Goal: Information Seeking & Learning: Learn about a topic

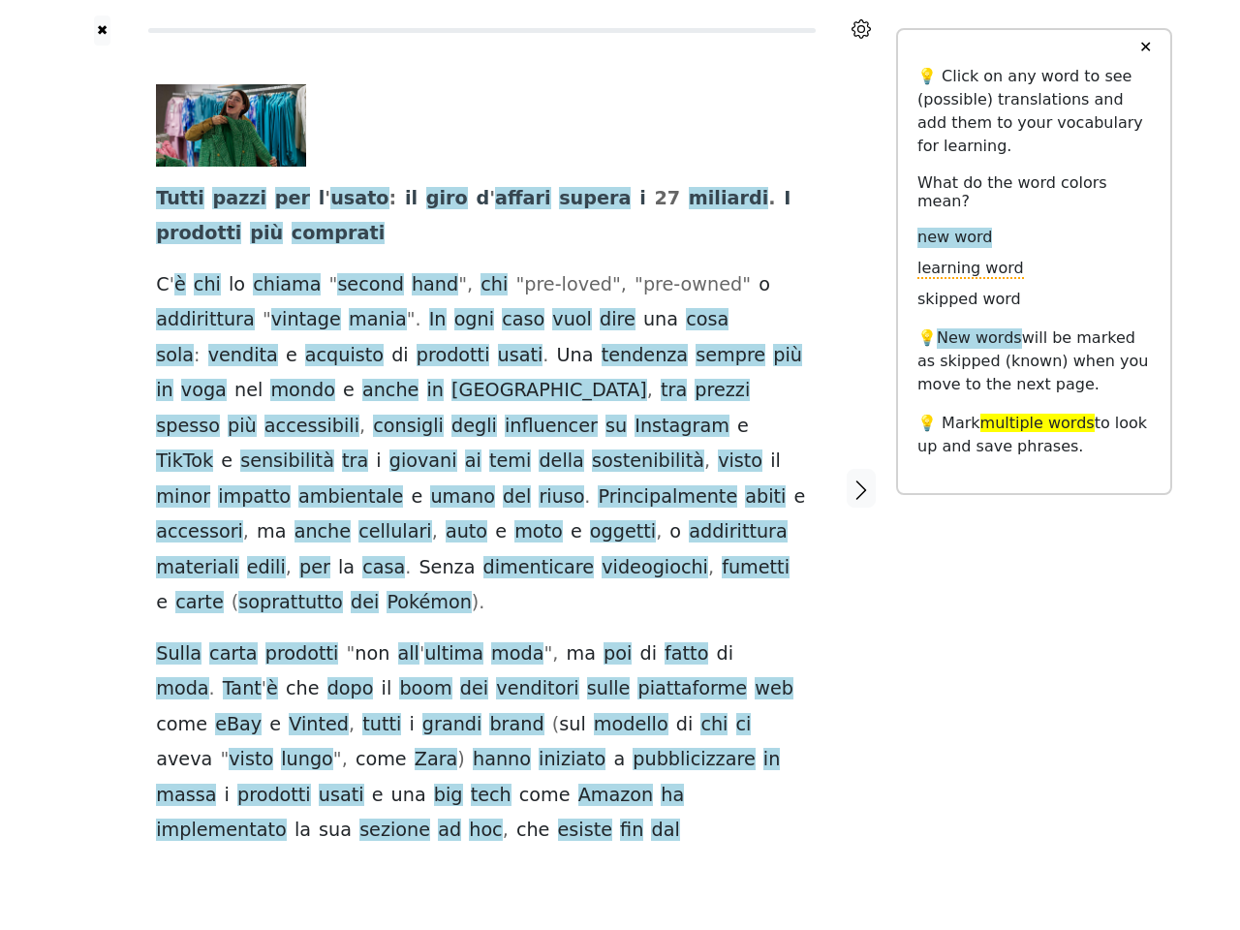
click at [745, 485] on span "abiti" at bounding box center [765, 497] width 41 height 24
click at [861, 29] on icon at bounding box center [861, 28] width 19 height 19
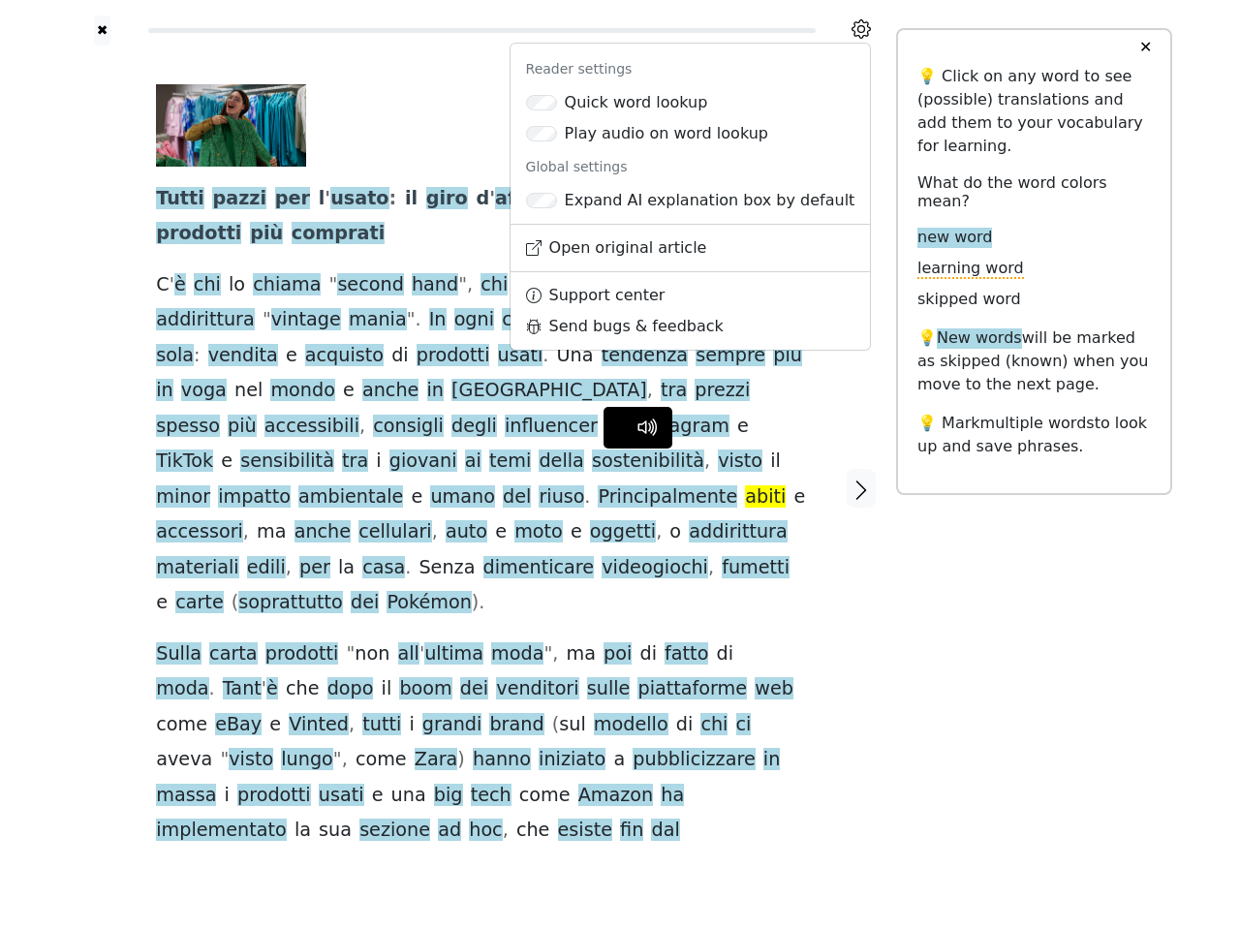
click at [102, 452] on div at bounding box center [102, 489] width 69 height 886
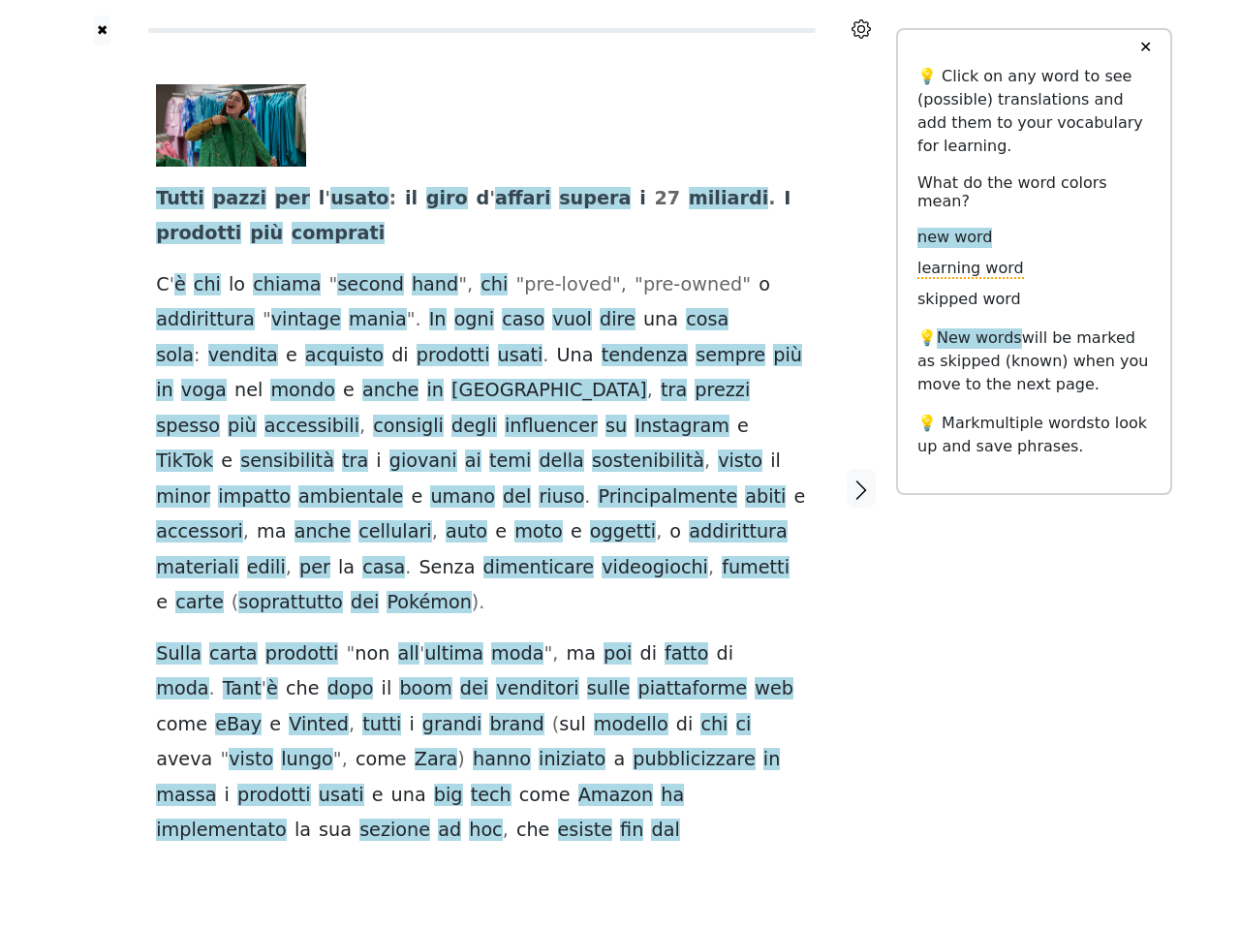
click at [584, 485] on span "." at bounding box center [587, 497] width 6 height 24
click at [176, 200] on span "Tutti" at bounding box center [180, 199] width 48 height 24
click at [226, 200] on span "pazzi" at bounding box center [239, 199] width 54 height 24
click at [275, 200] on span "per" at bounding box center [292, 199] width 35 height 24
click at [330, 200] on span "usato" at bounding box center [359, 199] width 58 height 24
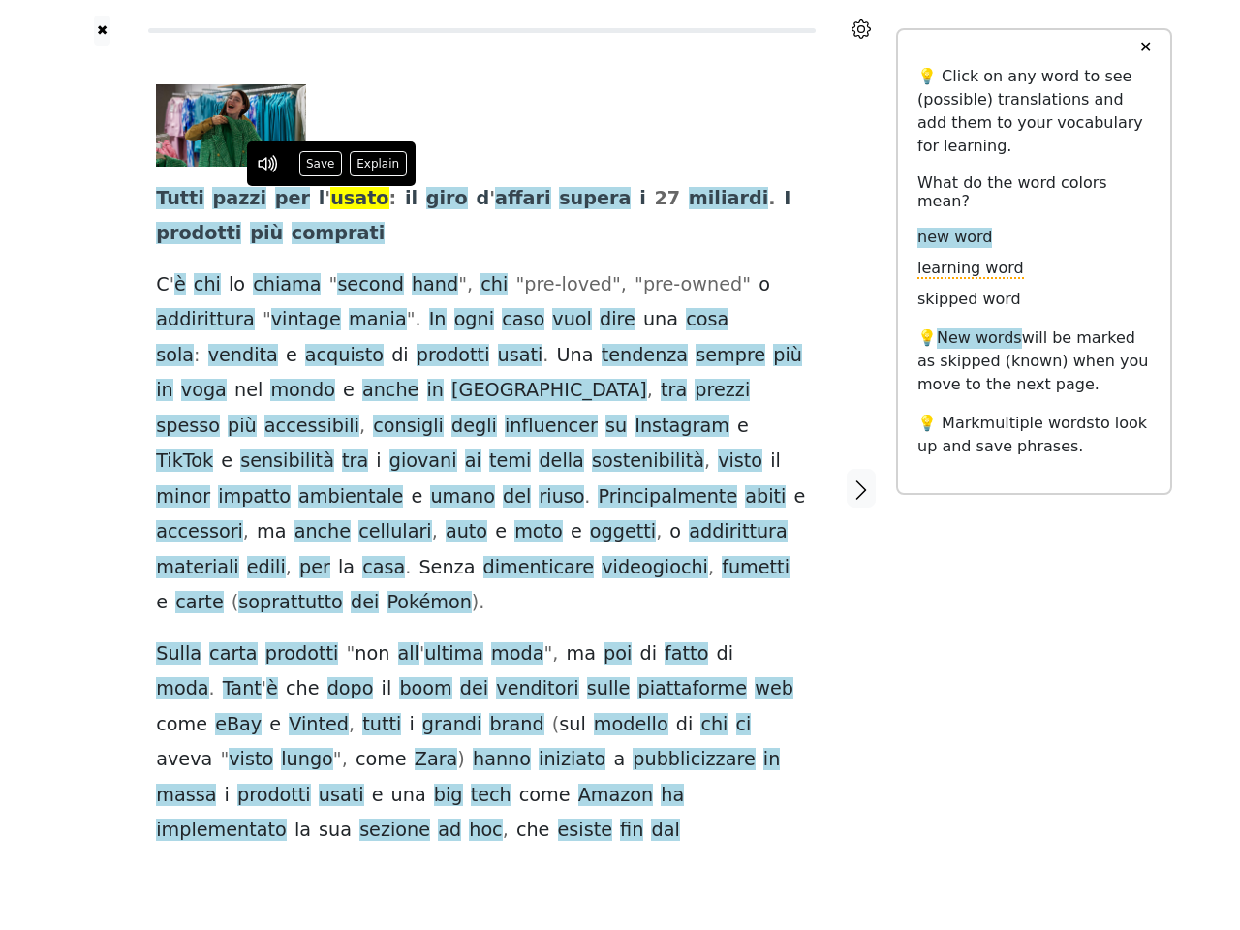
click at [405, 200] on span "il" at bounding box center [411, 199] width 13 height 24
click at [426, 200] on span "giro" at bounding box center [447, 199] width 42 height 24
